Goal: Transaction & Acquisition: Book appointment/travel/reservation

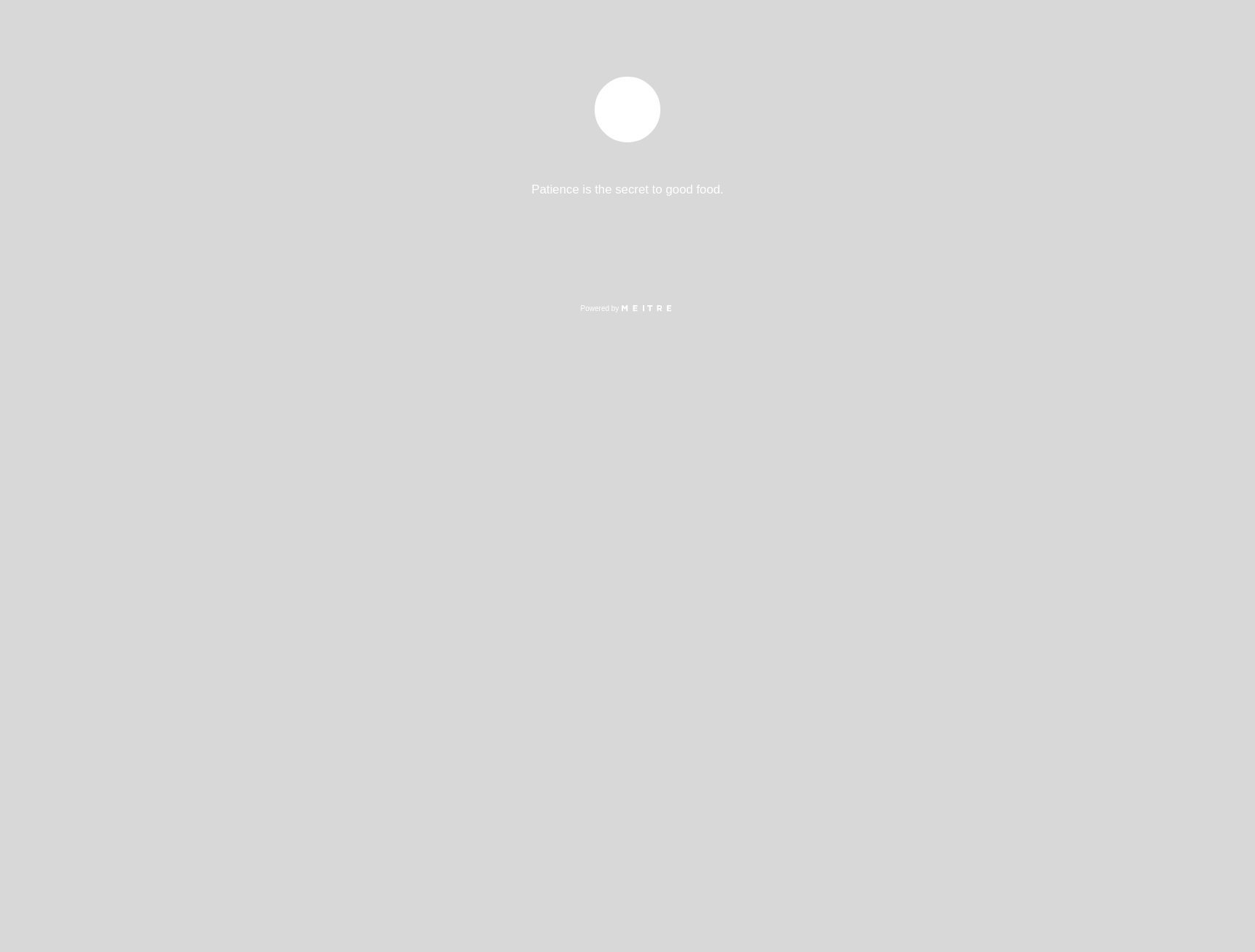
select select "es"
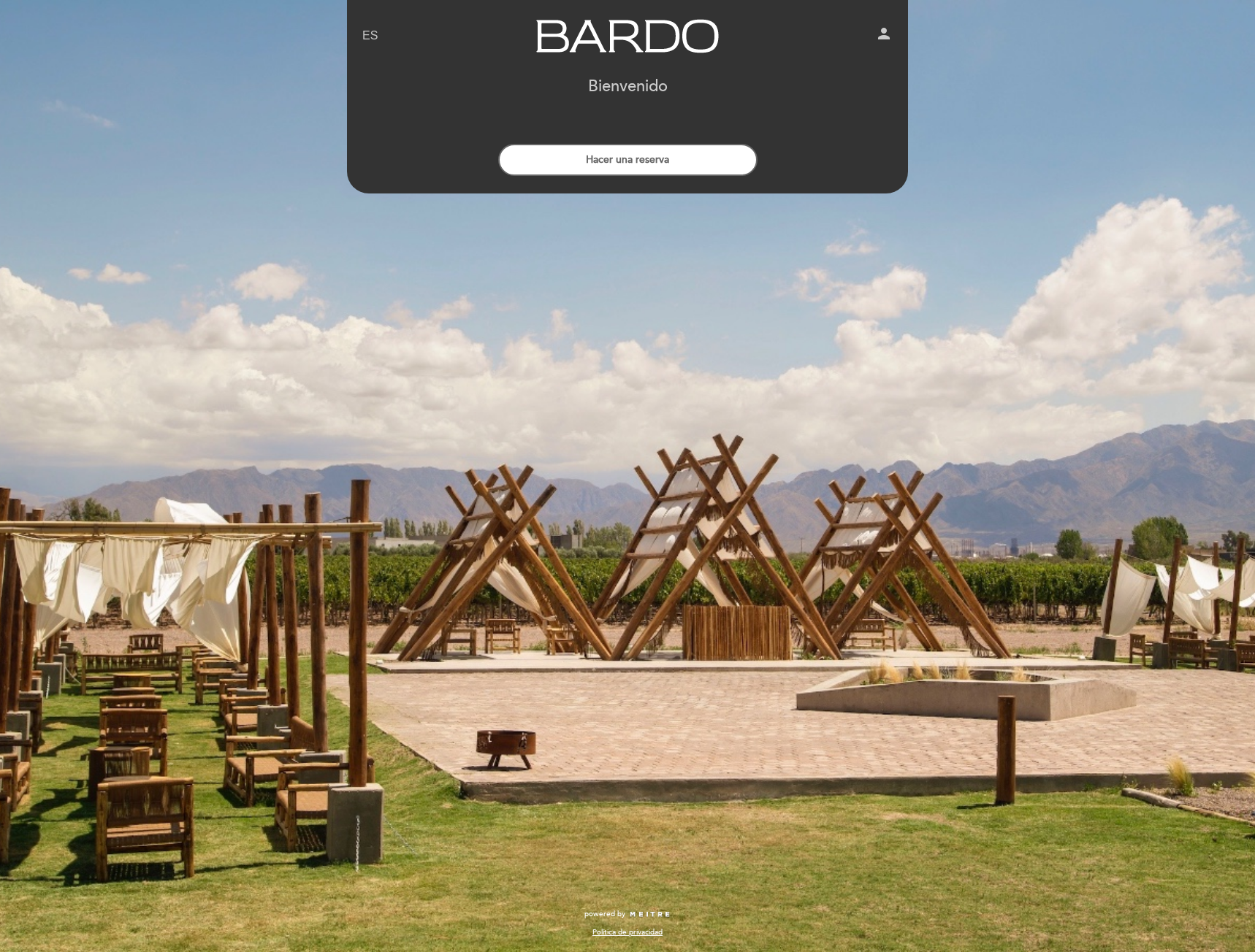
drag, startPoint x: 697, startPoint y: 151, endPoint x: 703, endPoint y: 154, distance: 6.7
click at [698, 151] on button "Hacer una reserva" at bounding box center [627, 160] width 259 height 32
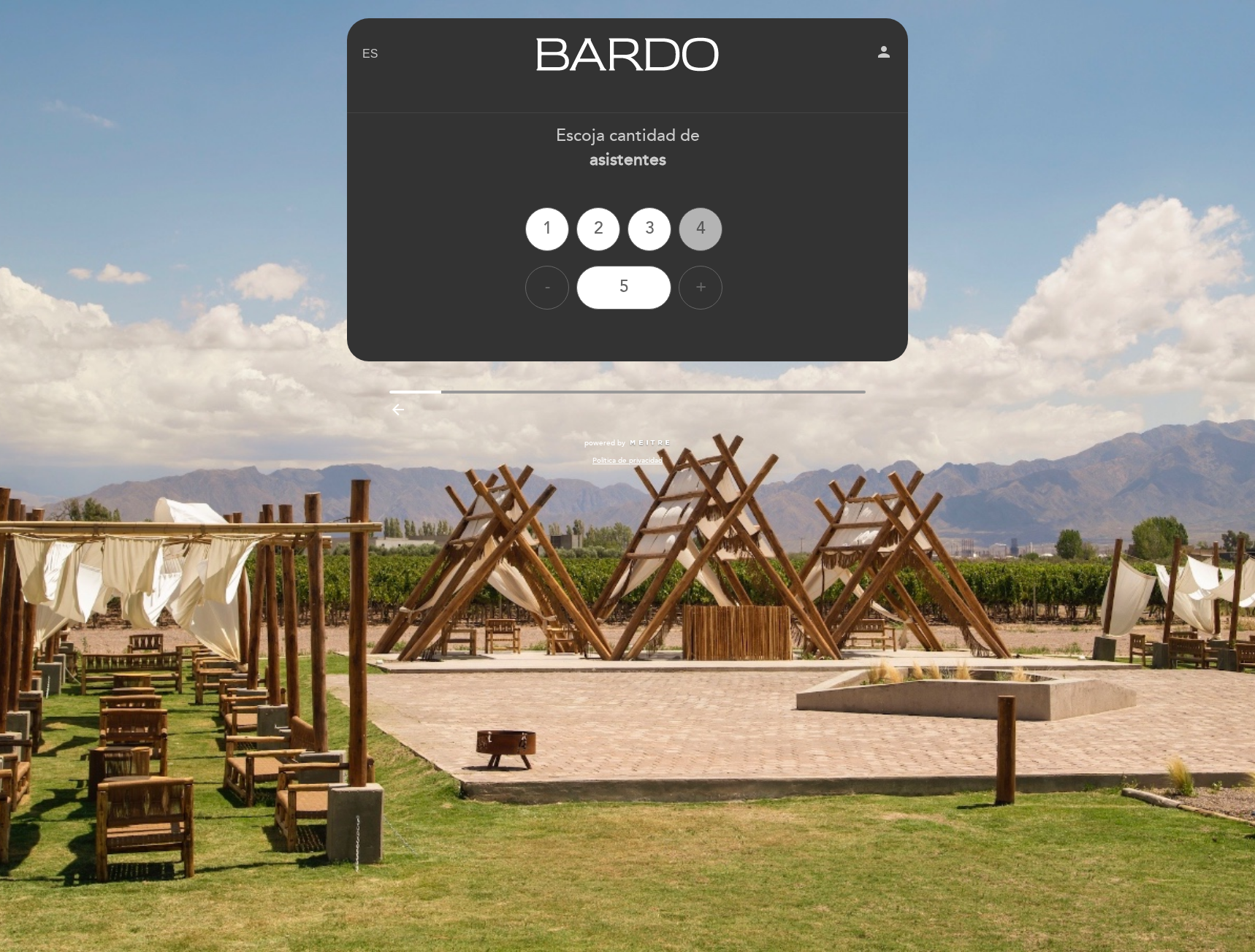
click at [706, 227] on div "4" at bounding box center [700, 229] width 44 height 44
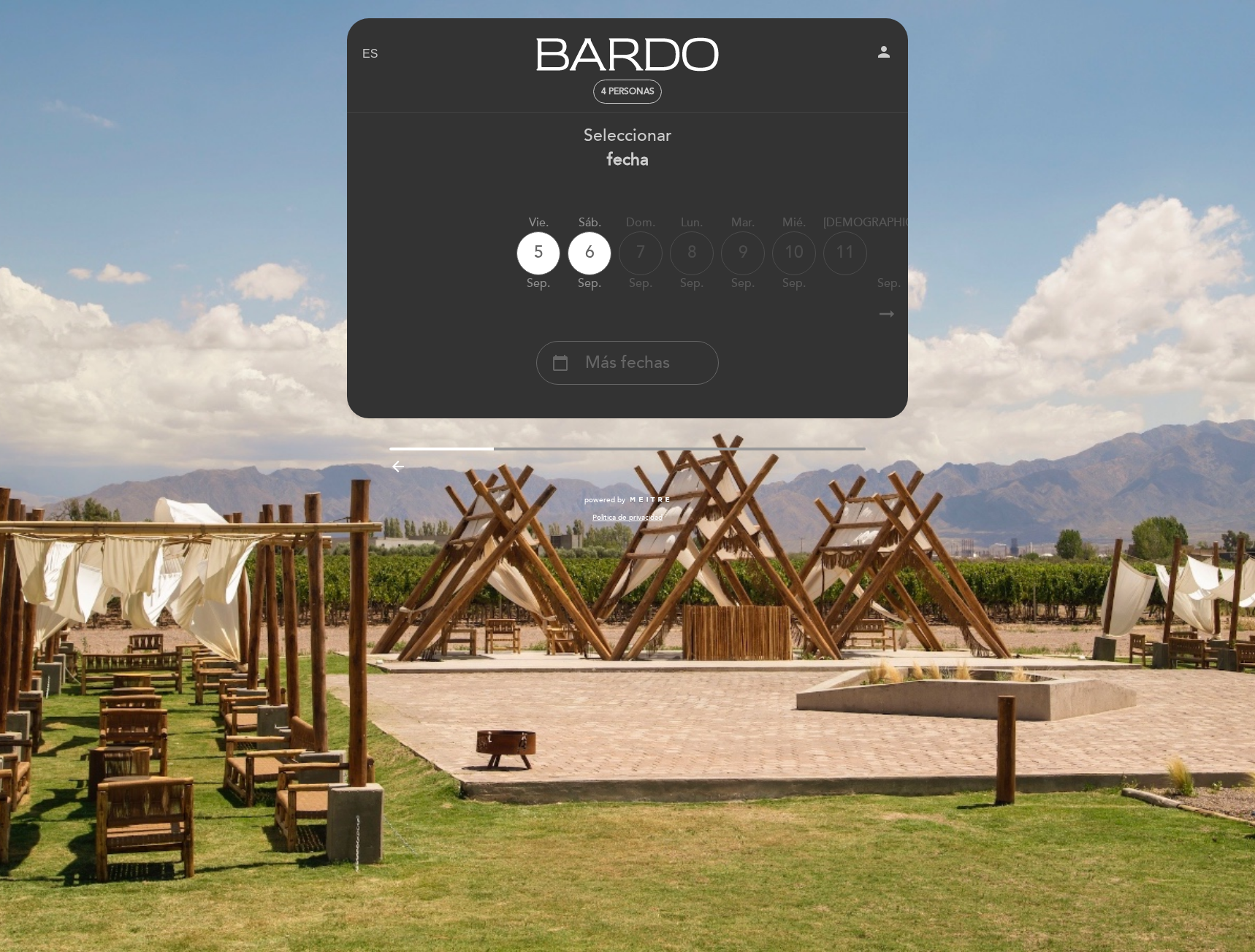
click at [886, 317] on icon "arrow_right_alt" at bounding box center [886, 314] width 22 height 32
click at [886, 317] on icon "arrow_right_alt" at bounding box center [886, 314] width 22 height 32
click at [1045, 261] on icon "calendar_today" at bounding box center [1054, 253] width 18 height 25
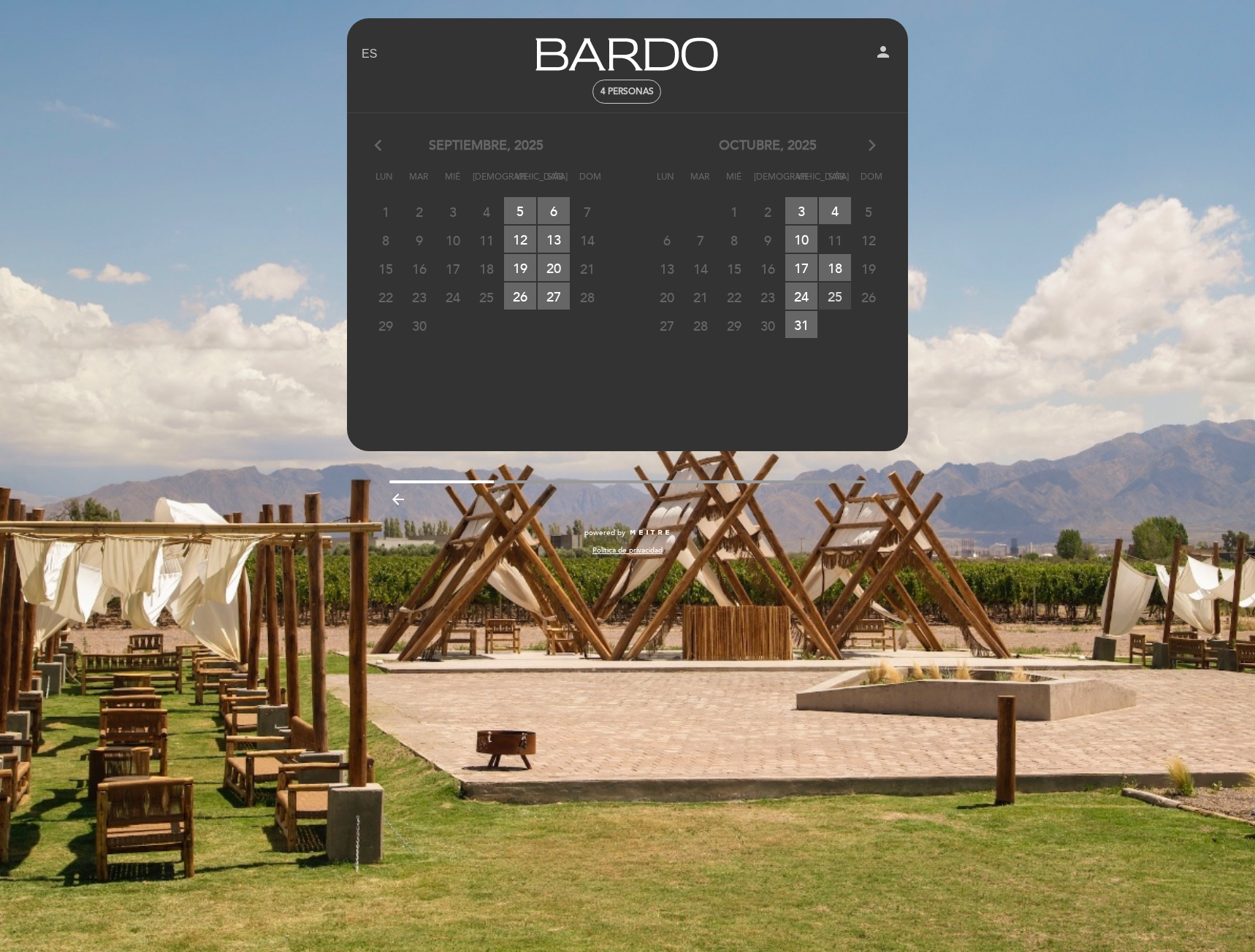
click at [829, 295] on span "25 RESERVAS DISPONIBLES" at bounding box center [835, 296] width 33 height 27
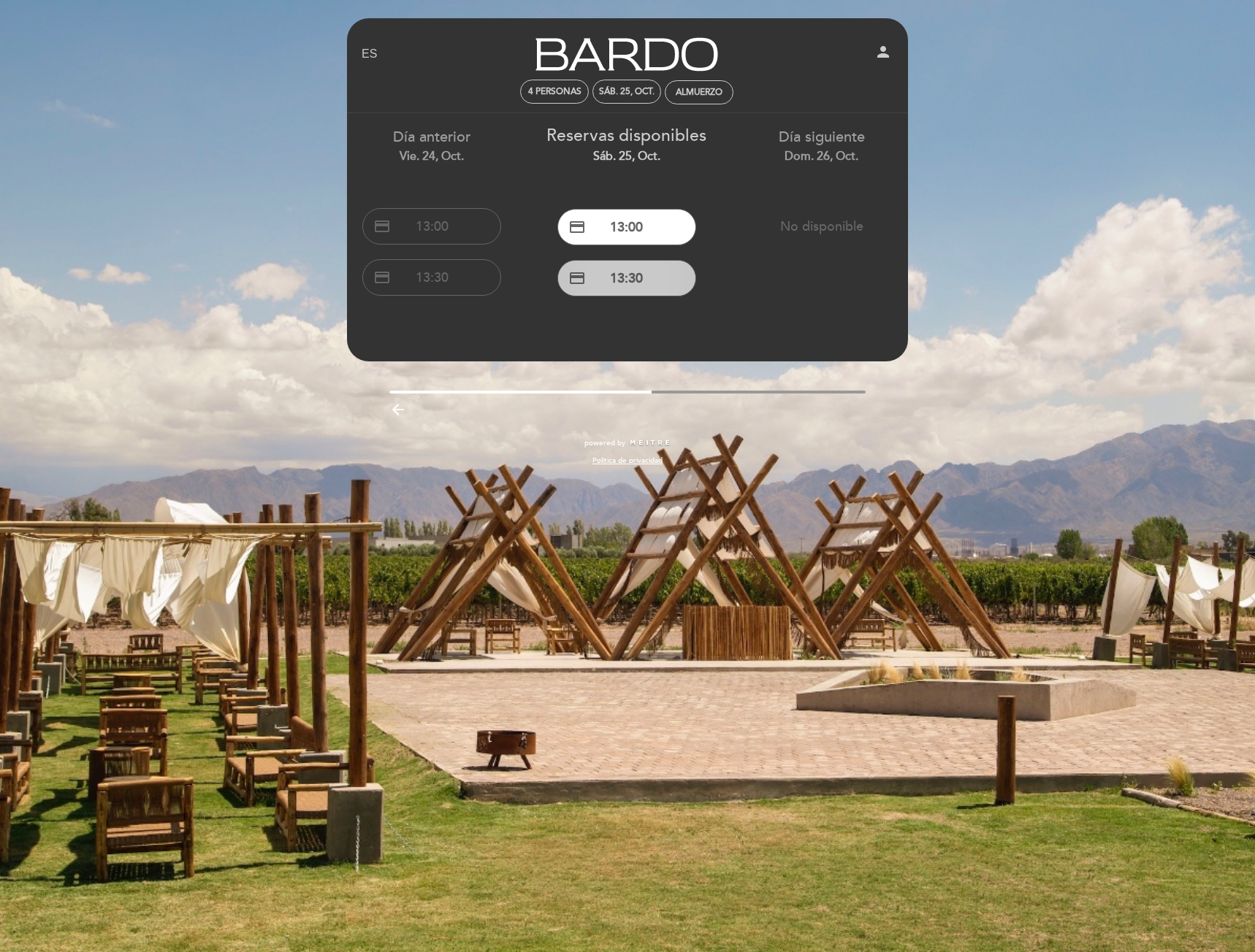
click at [669, 281] on button "credit_card 13:30" at bounding box center [626, 278] width 139 height 36
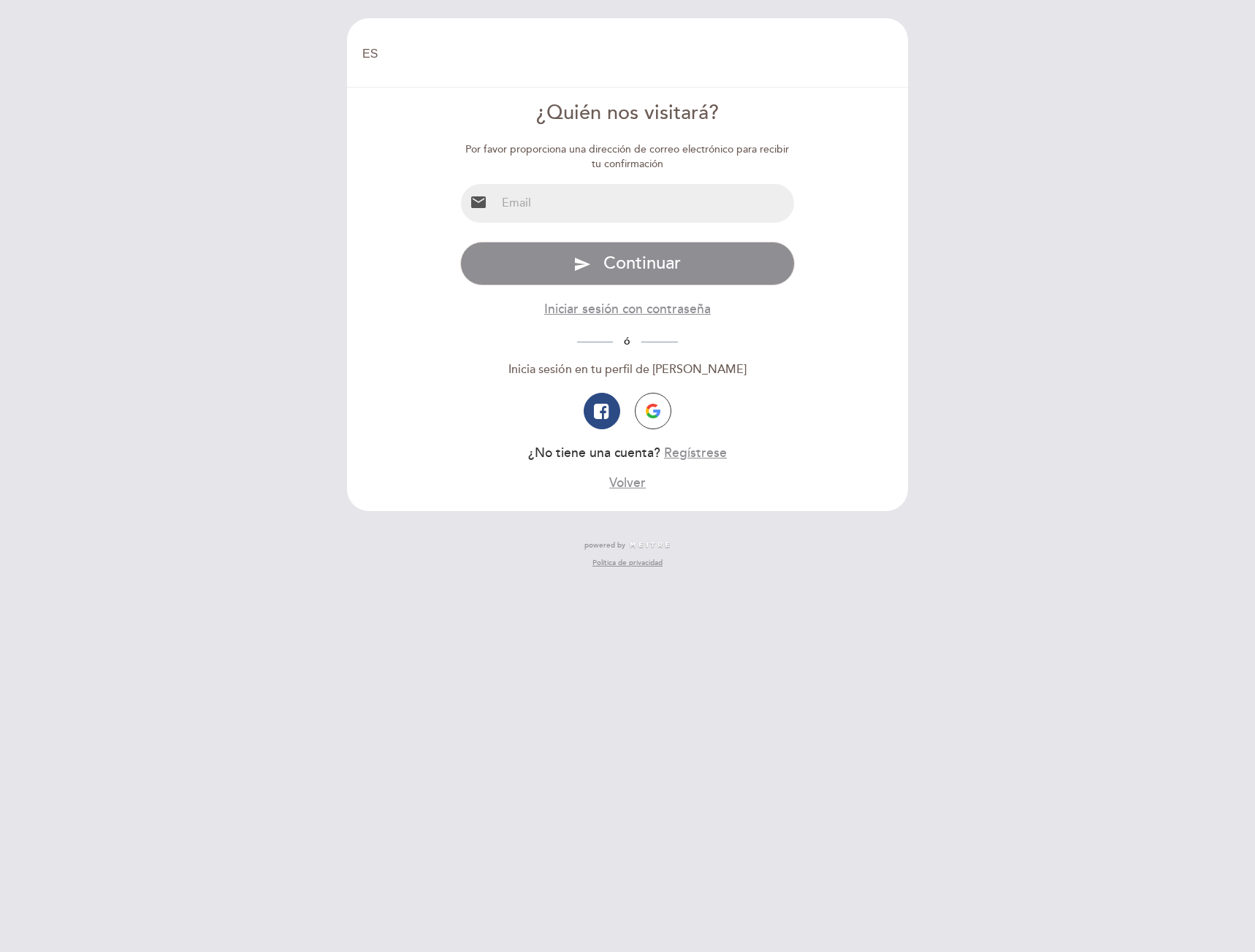
select select "es"
drag, startPoint x: 607, startPoint y: 414, endPoint x: 653, endPoint y: 414, distance: 46.0
click at [653, 414] on div at bounding box center [628, 411] width 335 height 36
click at [653, 414] on img "button" at bounding box center [653, 411] width 15 height 15
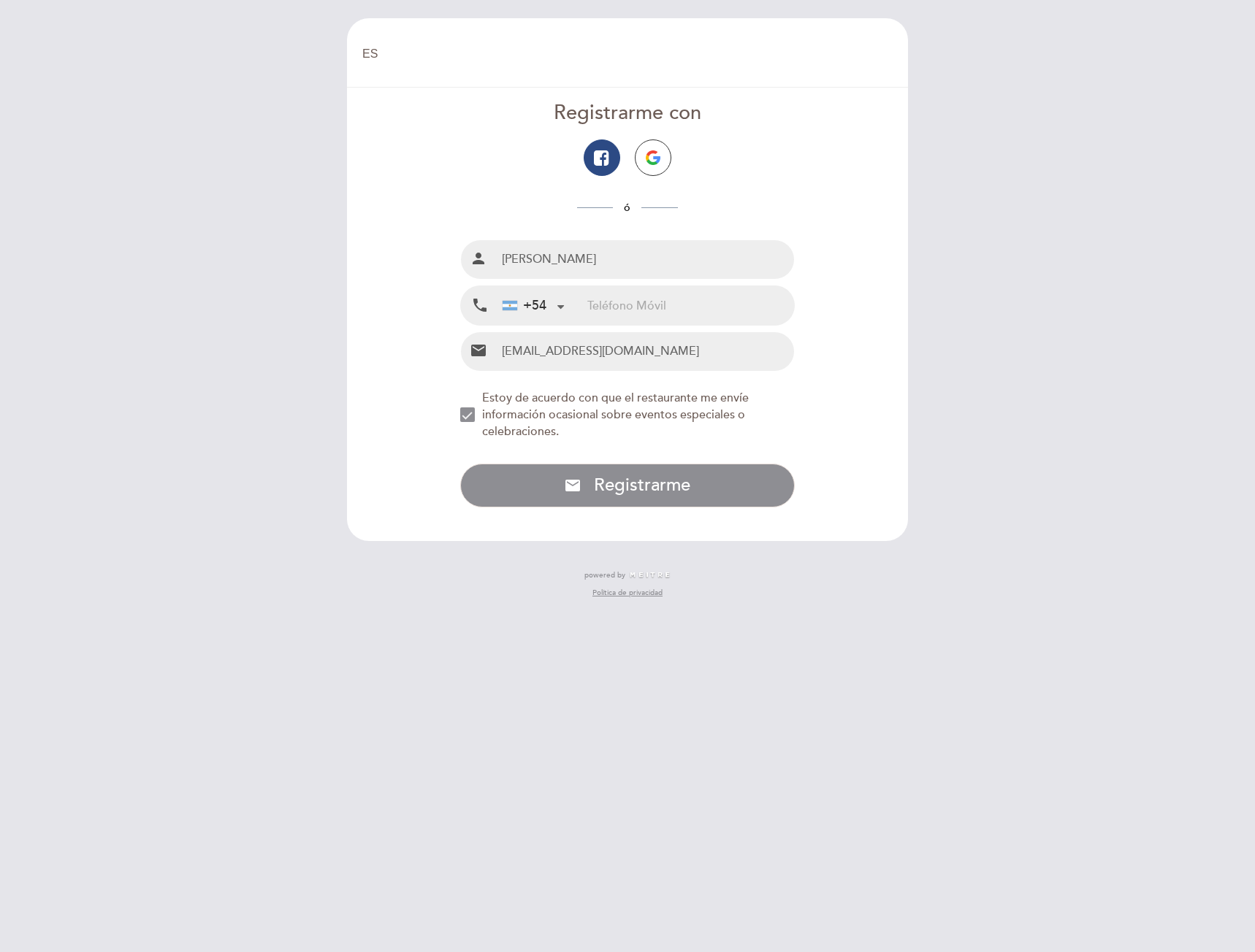
click at [642, 309] on input "tel" at bounding box center [691, 306] width 207 height 38
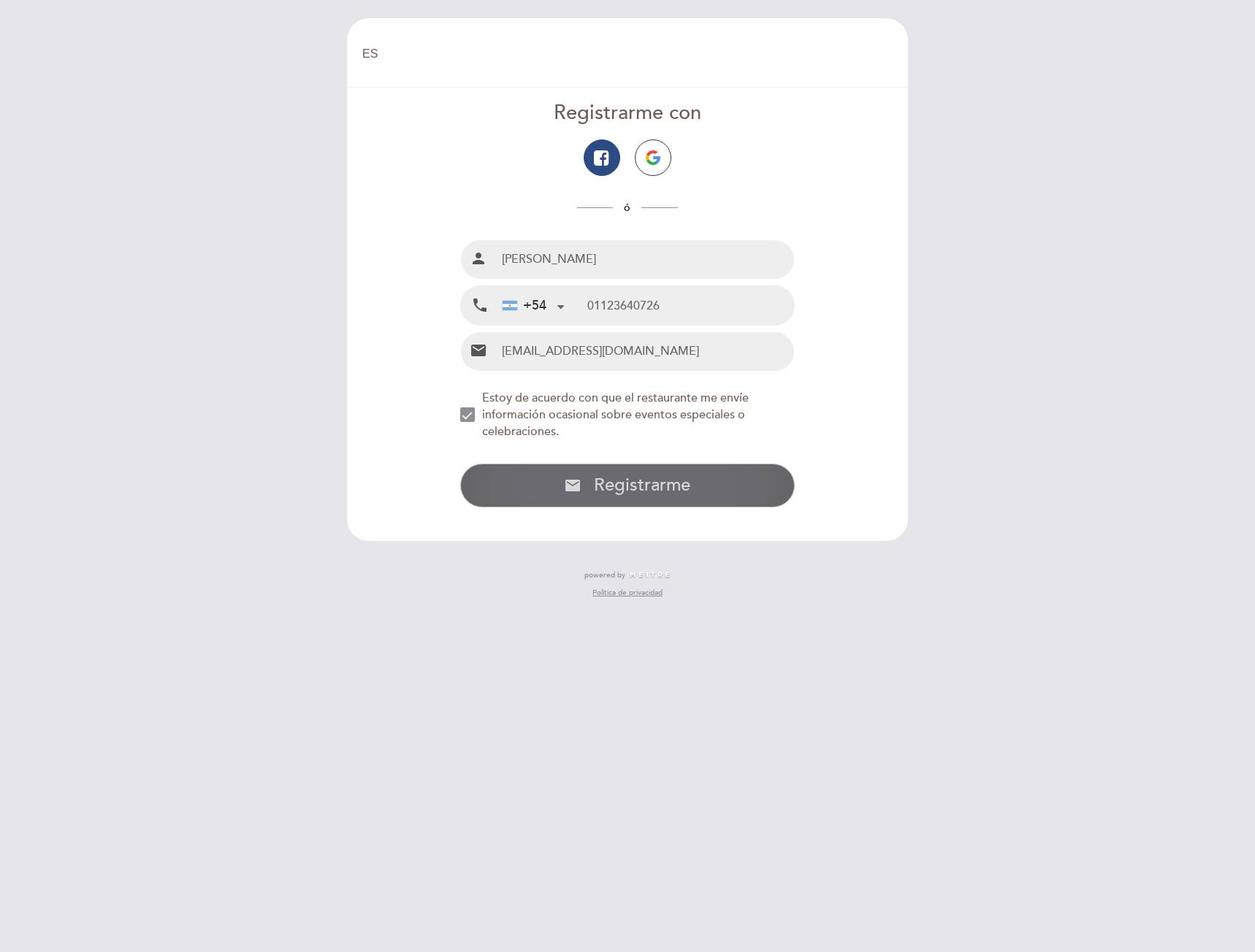
click at [644, 481] on span "Registrarme" at bounding box center [642, 485] width 97 height 21
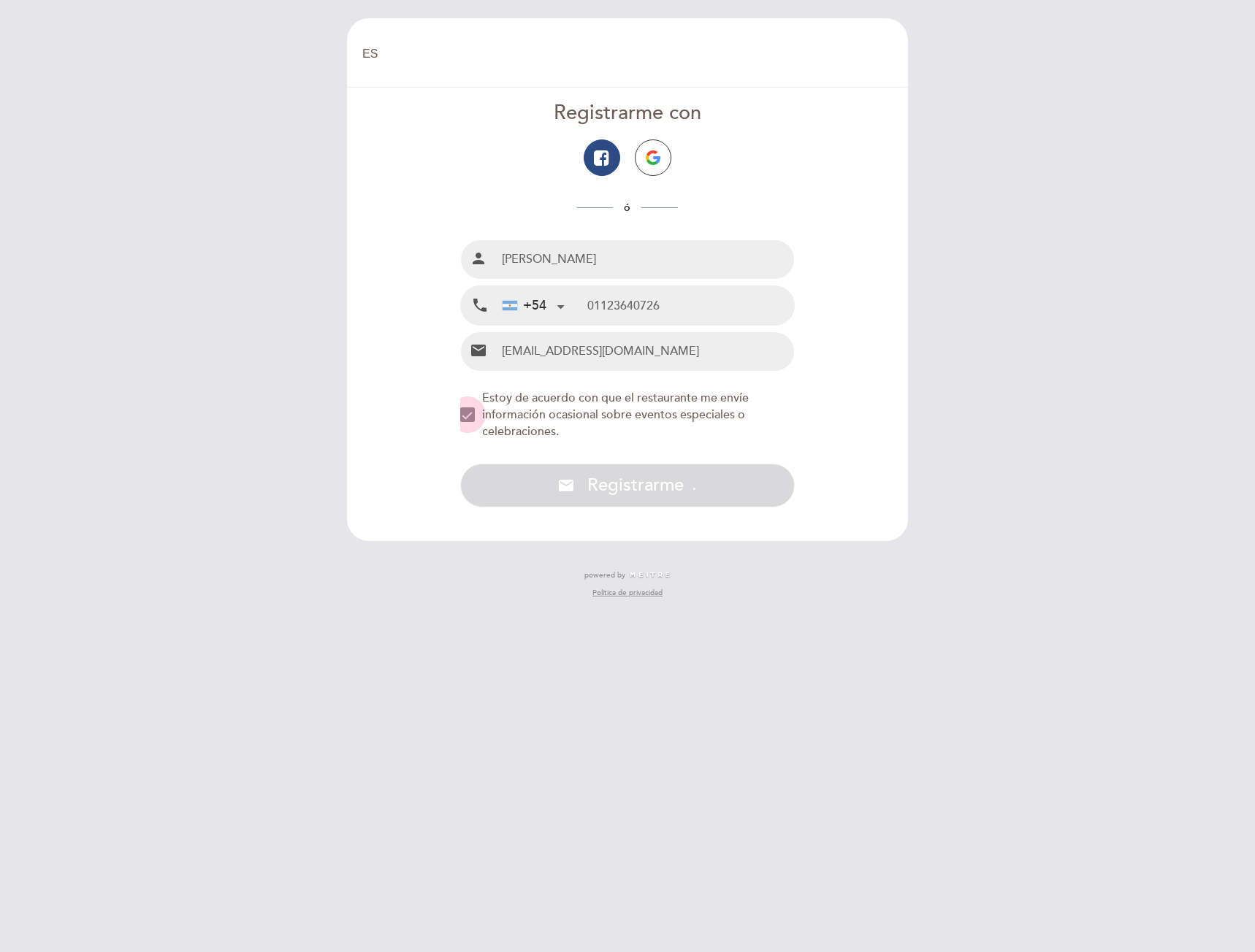
click at [473, 409] on div "NEW_MODAL_AGREE_RESTAURANT_SEND_OCCASIONAL_INFO" at bounding box center [468, 415] width 15 height 15
click at [473, 411] on div "NEW_MODAL_AGREE_RESTAURANT_SEND_OCCASIONAL_INFO" at bounding box center [468, 415] width 15 height 15
drag, startPoint x: 674, startPoint y: 297, endPoint x: 688, endPoint y: 315, distance: 22.8
click at [681, 308] on input "01123640726" at bounding box center [691, 306] width 207 height 38
type input "01123640726"
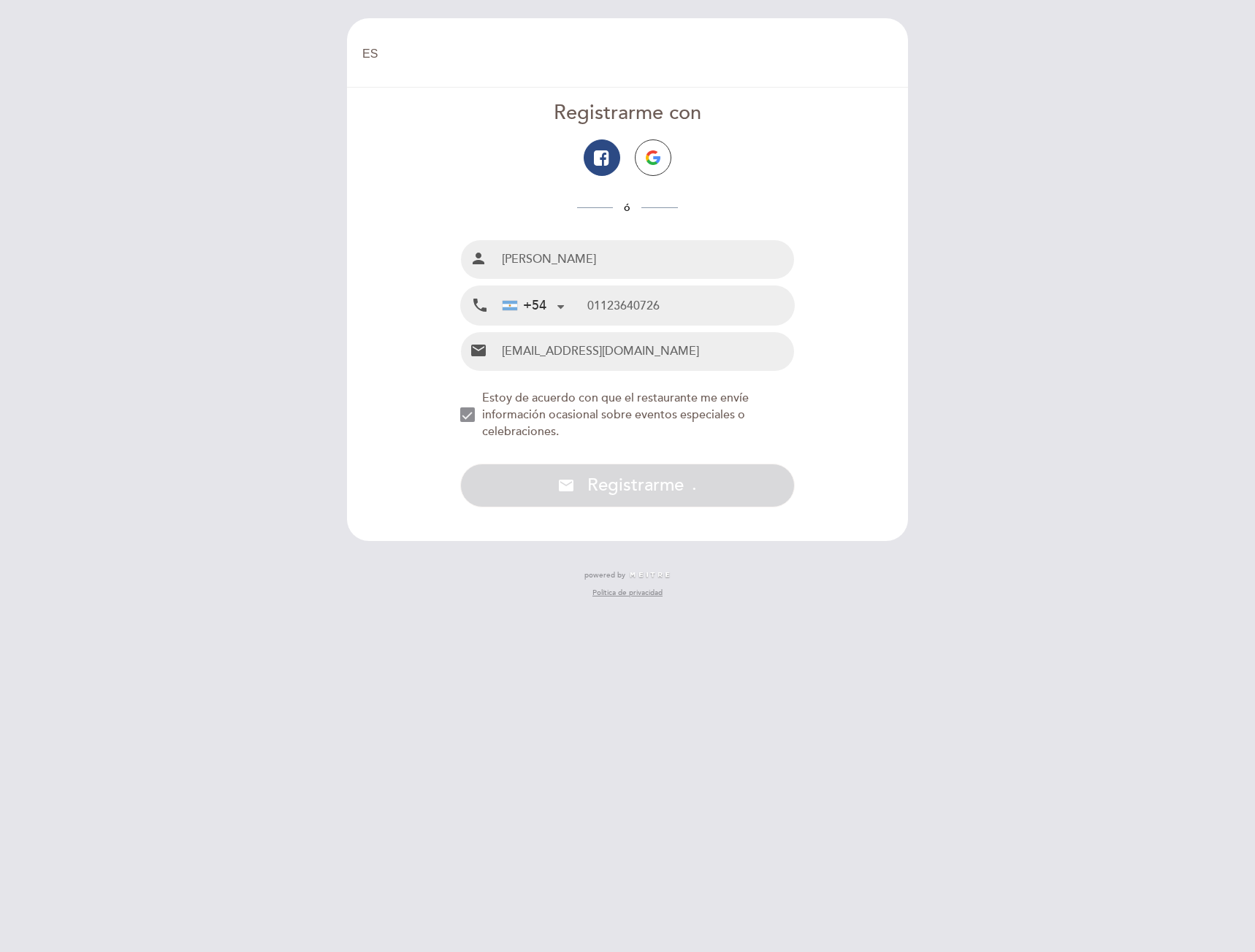
click at [703, 312] on input "01123640726" at bounding box center [691, 306] width 207 height 38
click at [601, 247] on input "[PERSON_NAME]" at bounding box center [645, 259] width 298 height 38
